Goal: Information Seeking & Learning: Learn about a topic

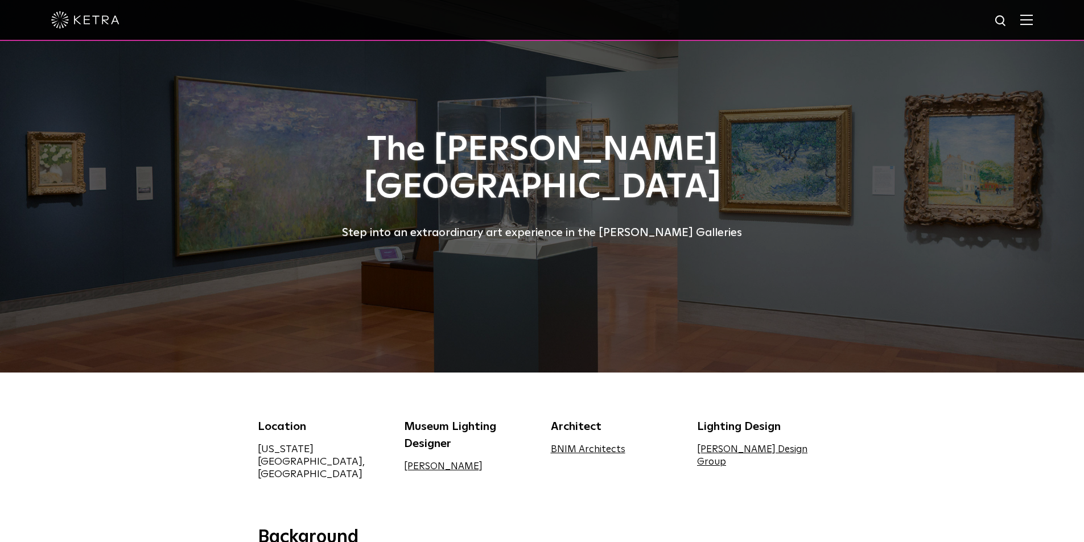
click at [1033, 24] on img at bounding box center [1027, 19] width 13 height 11
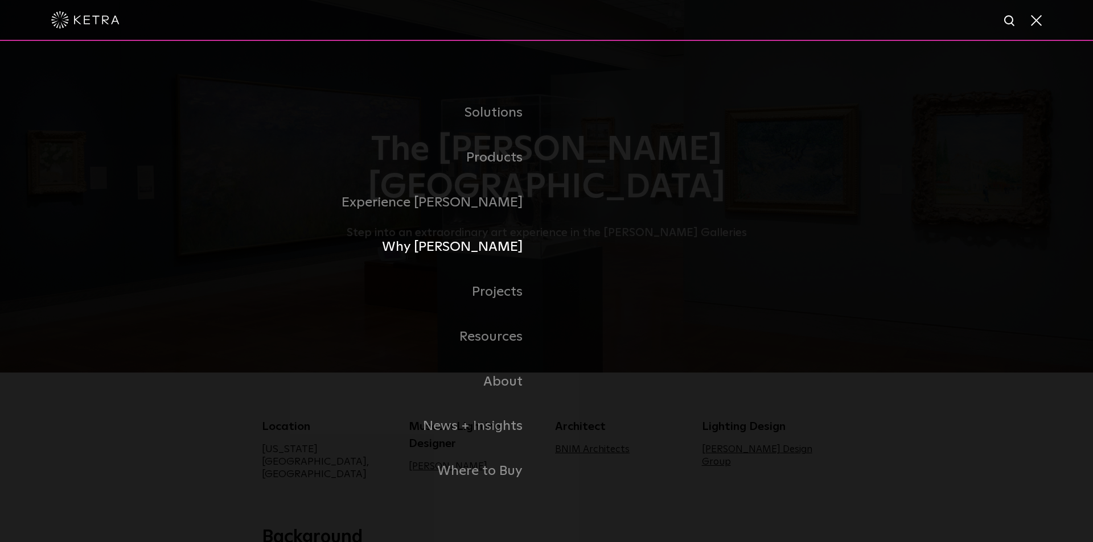
click at [499, 245] on link "Why [PERSON_NAME]" at bounding box center [404, 247] width 285 height 45
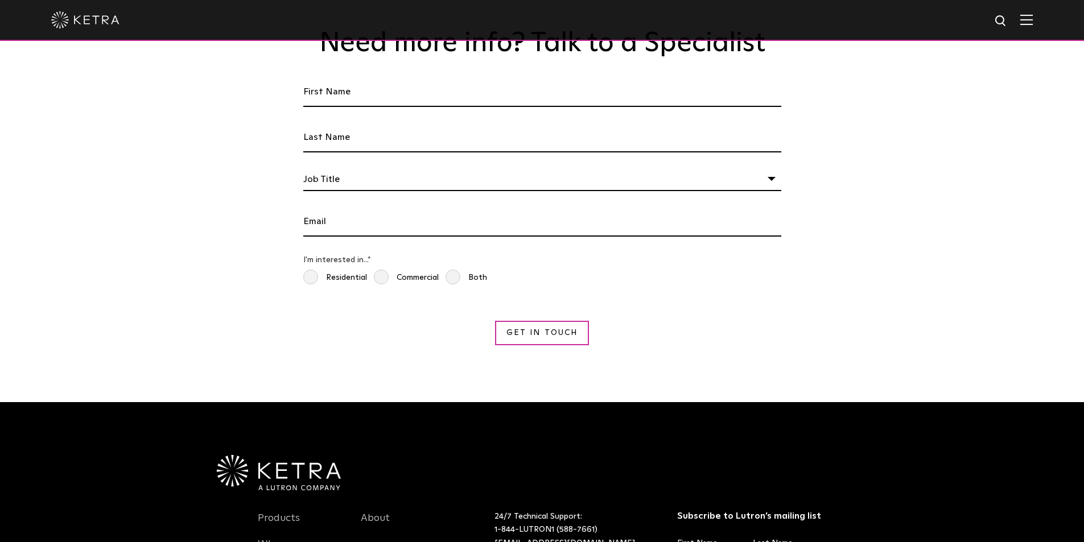
scroll to position [2049, 0]
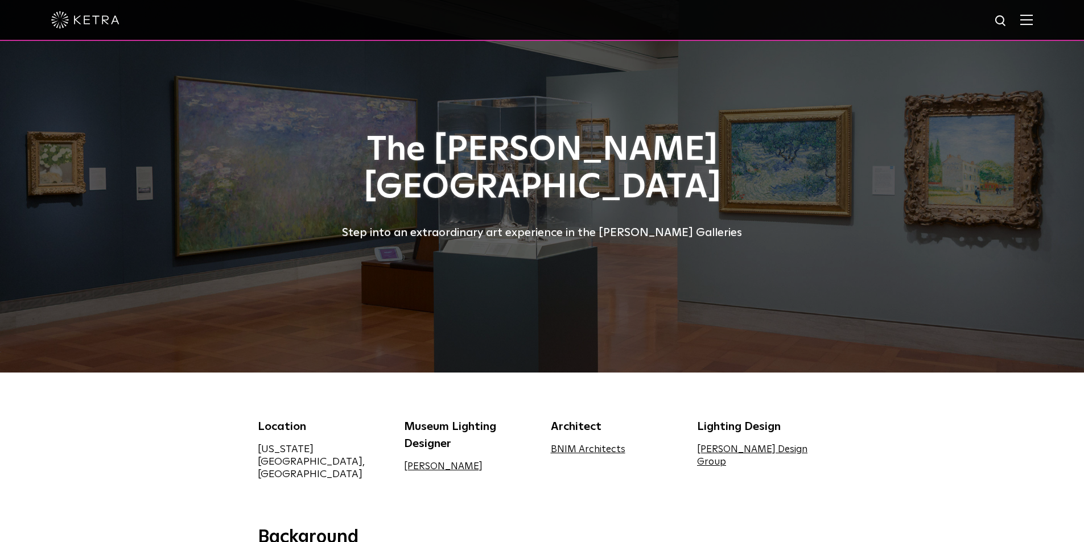
click at [1033, 22] on img at bounding box center [1027, 19] width 13 height 11
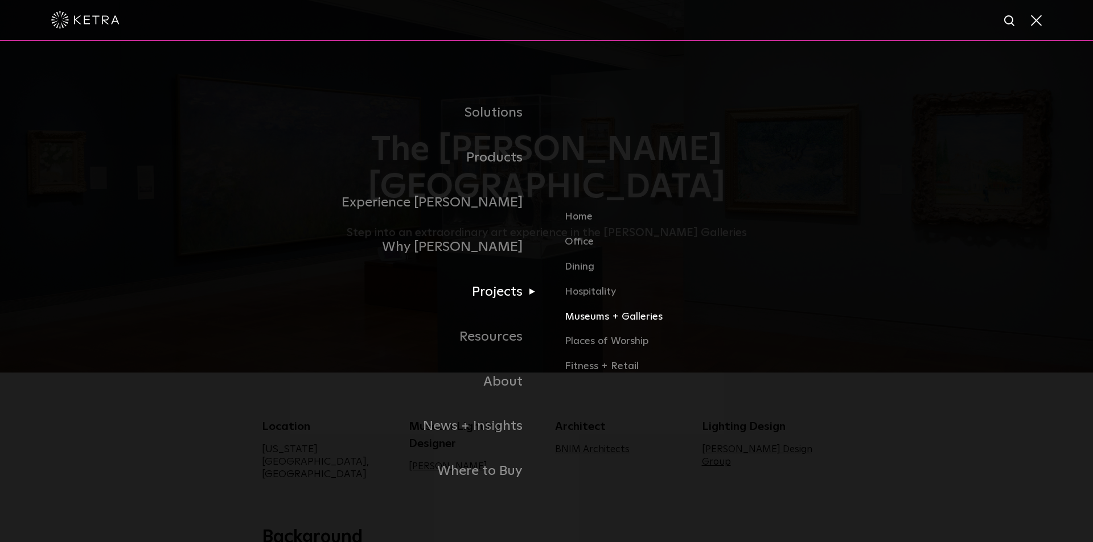
click at [599, 316] on link "Museums + Galleries" at bounding box center [698, 321] width 266 height 25
